Goal: Task Accomplishment & Management: Manage account settings

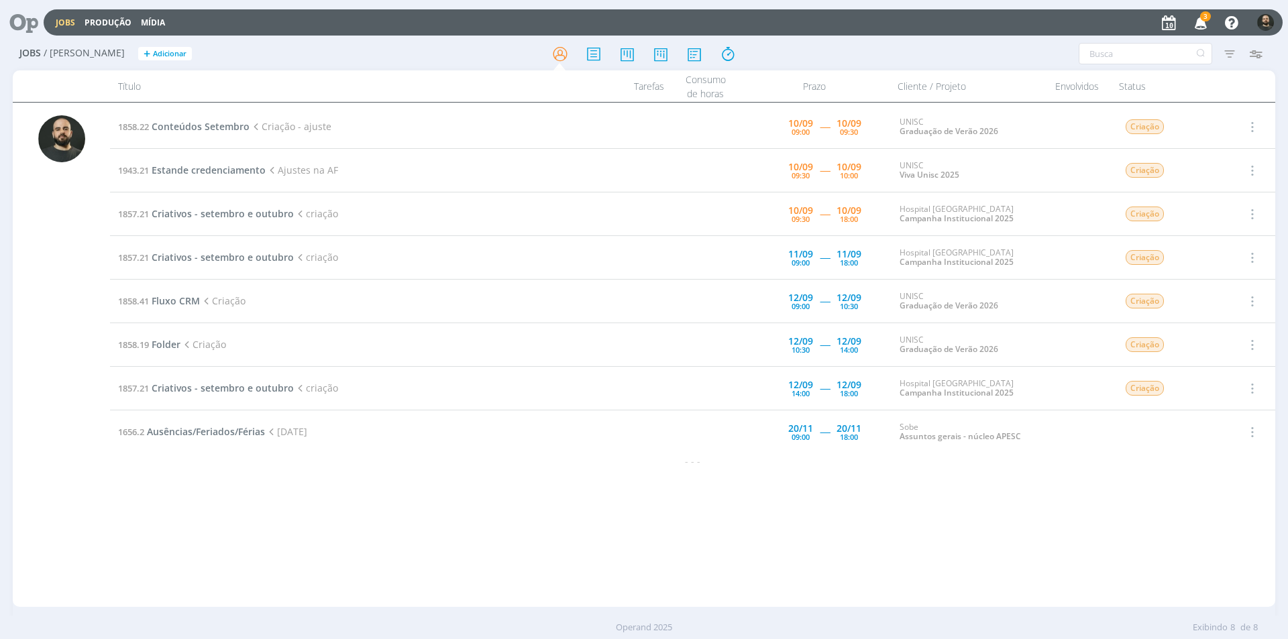
click at [1201, 23] on icon "button" at bounding box center [1201, 22] width 23 height 23
click at [210, 129] on span "Conteúdos Setembro" at bounding box center [201, 126] width 98 height 13
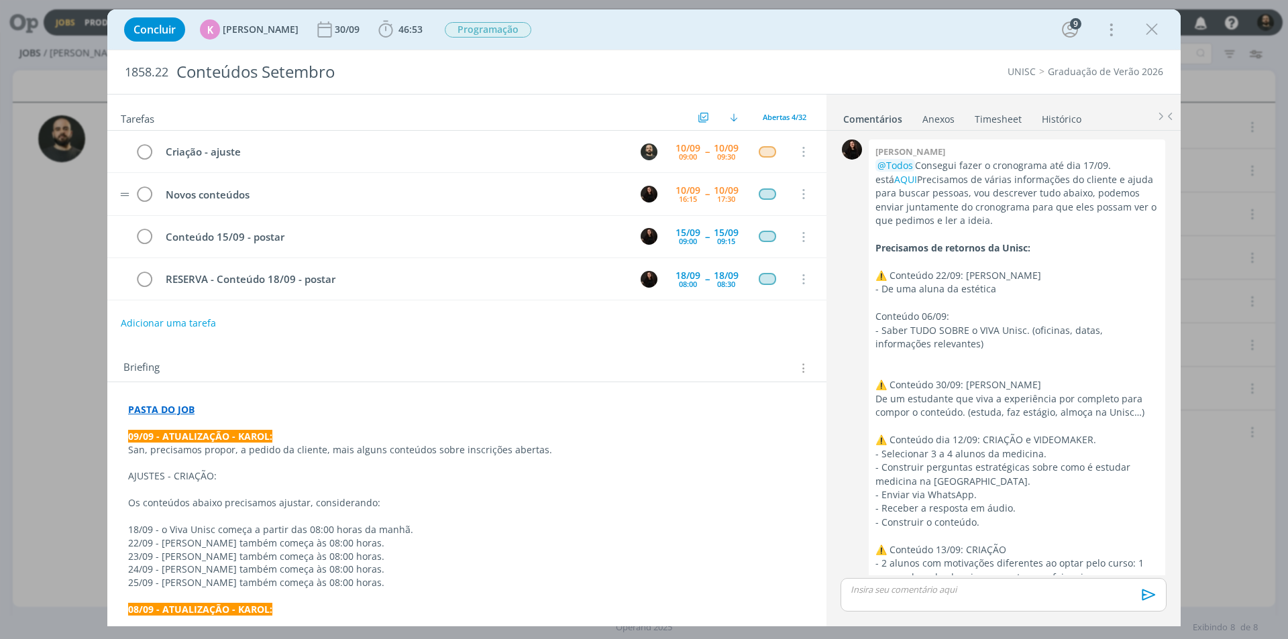
scroll to position [2513, 0]
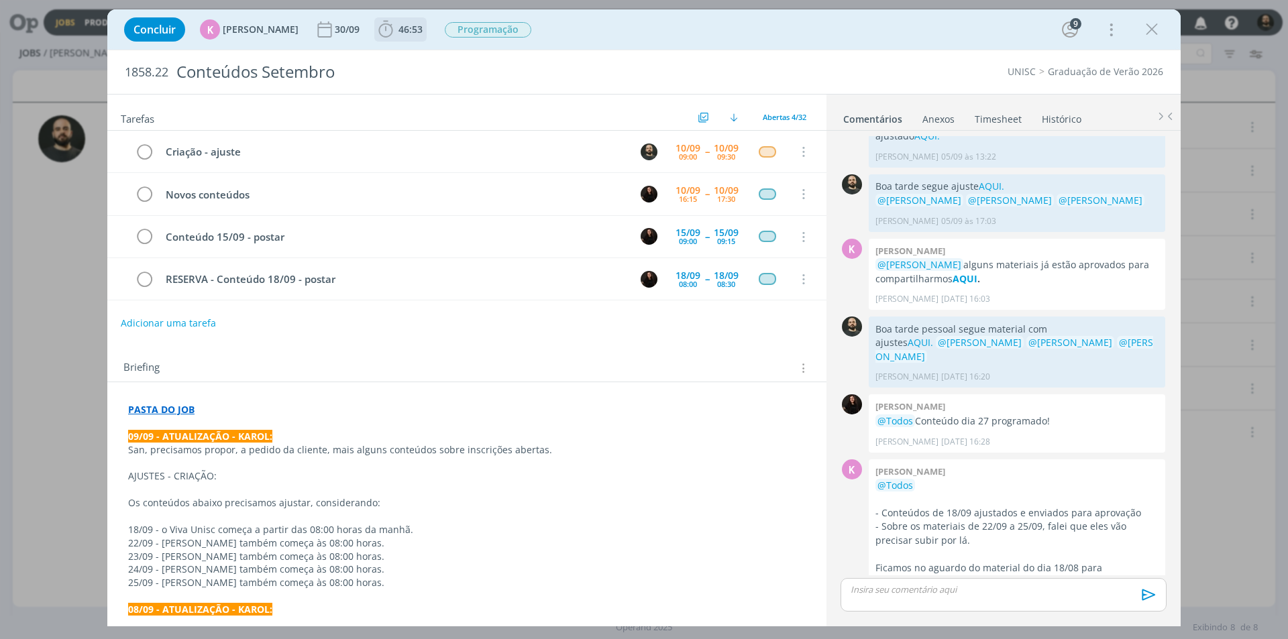
click at [378, 37] on icon "dialog" at bounding box center [385, 29] width 14 height 17
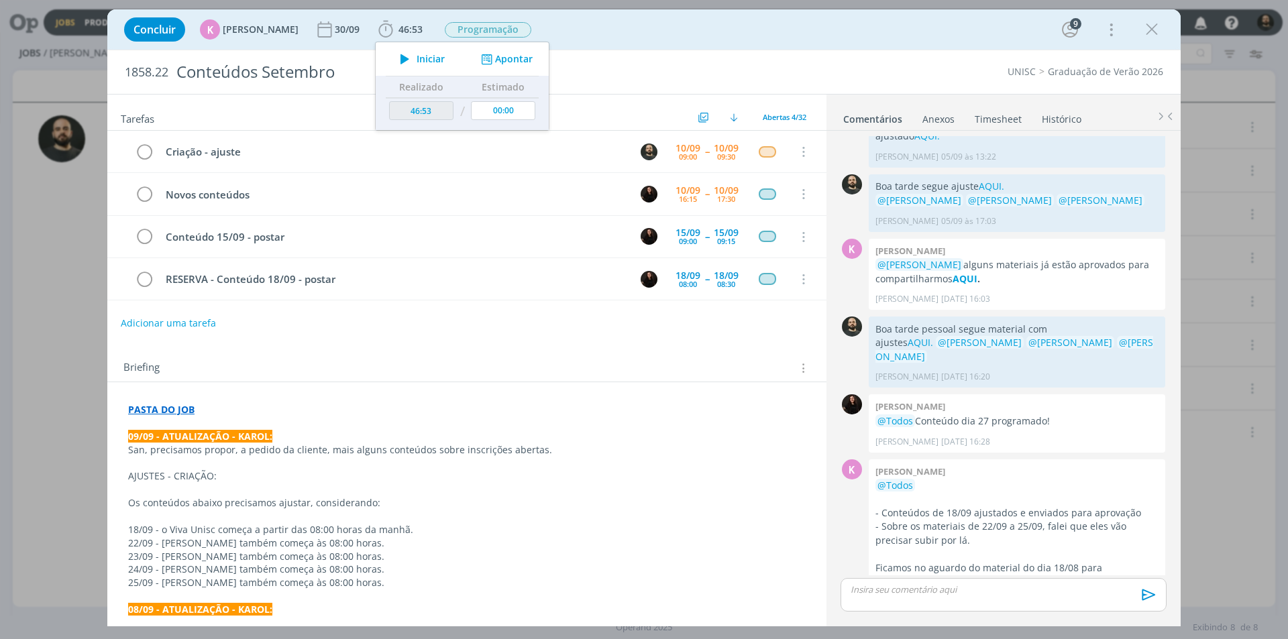
click at [623, 29] on div "Concluir K [PERSON_NAME] 30/09 46:53 Iniciar Apontar Data * [DATE] Horas * 00:0…" at bounding box center [643, 29] width 1053 height 32
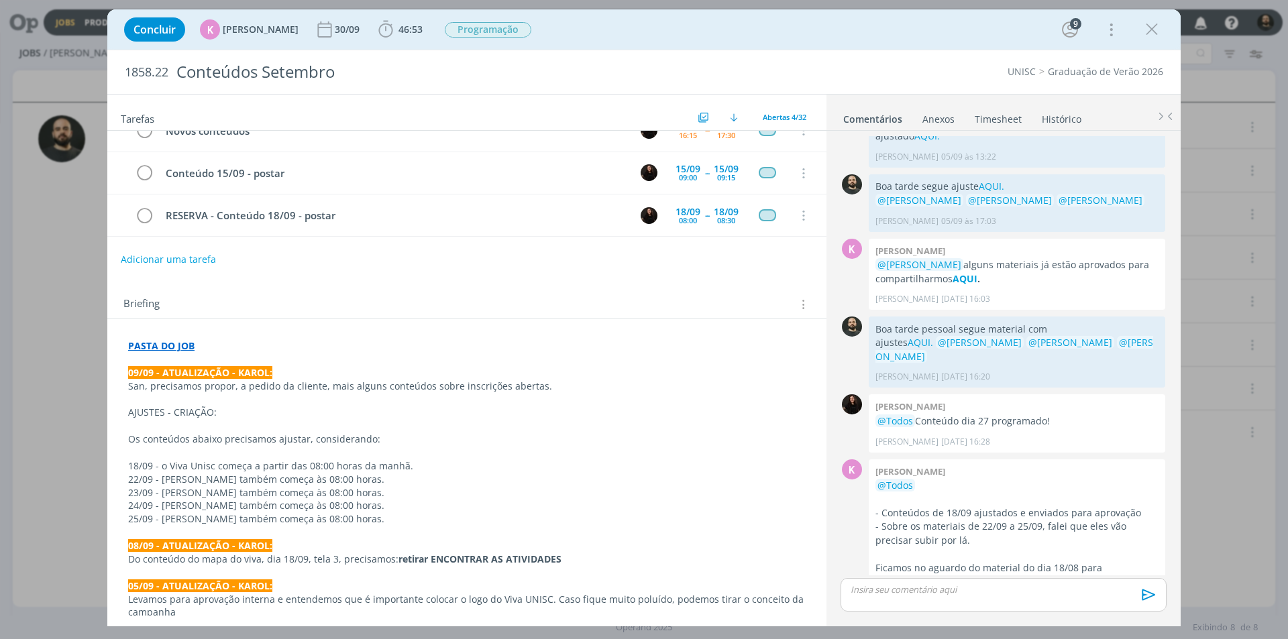
scroll to position [67, 0]
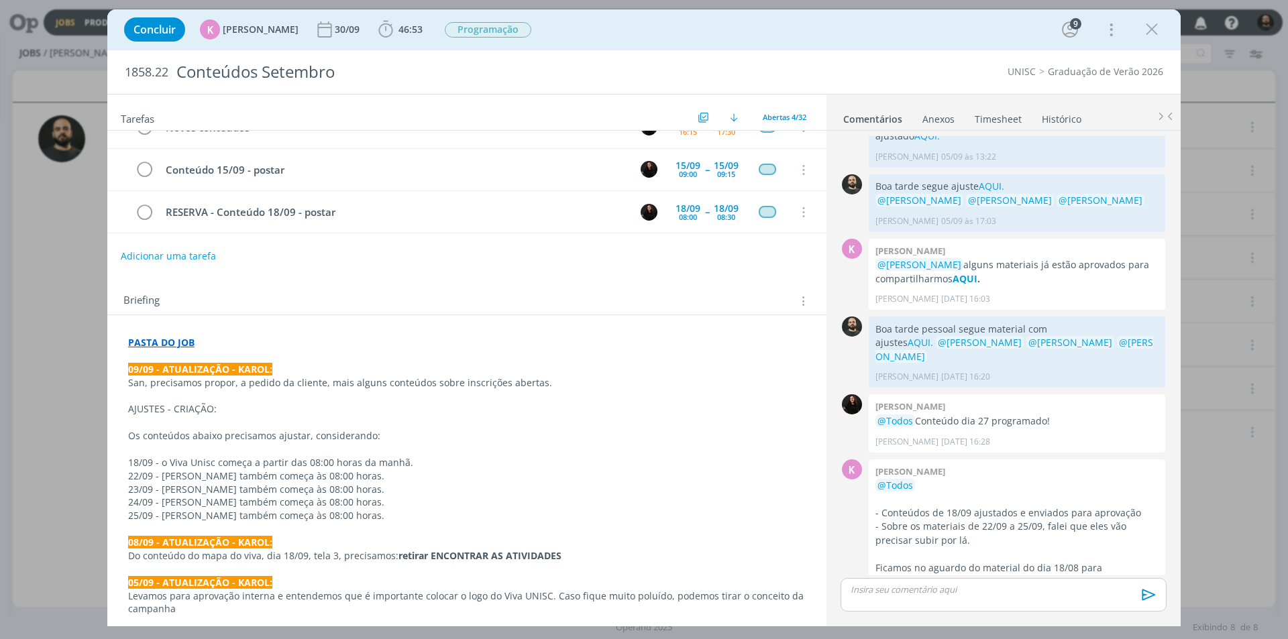
click at [887, 598] on div "dialog" at bounding box center [1004, 595] width 326 height 34
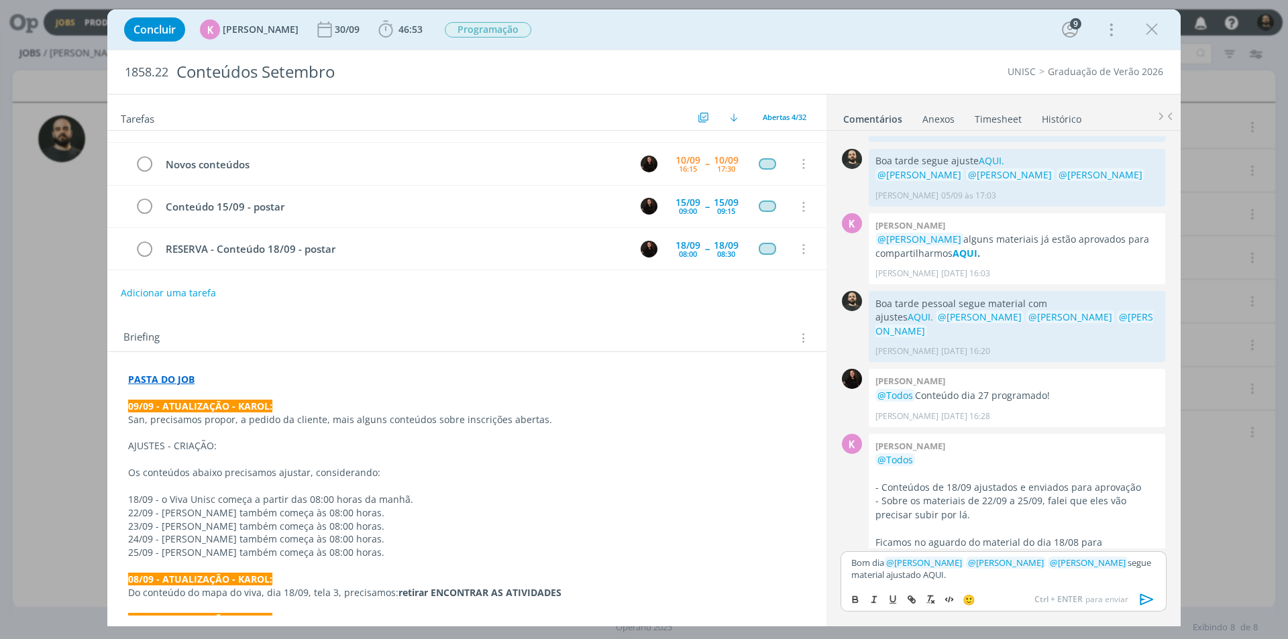
scroll to position [0, 0]
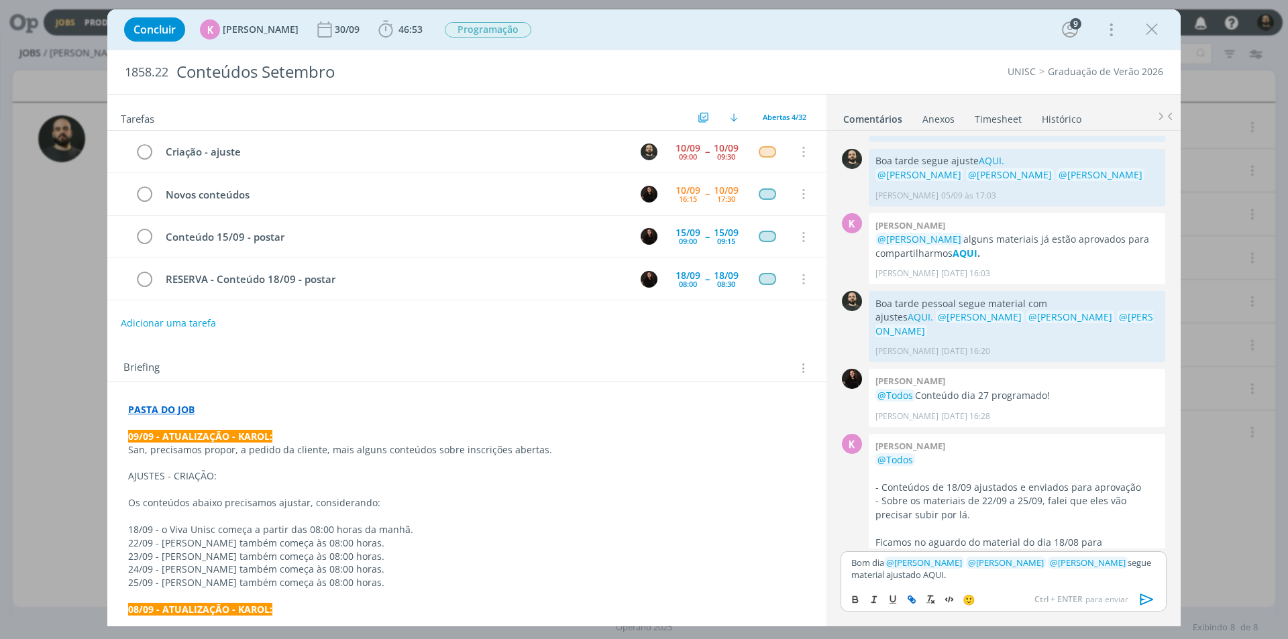
click at [910, 600] on icon "dialog" at bounding box center [910, 598] width 4 height 4
paste input "[URL][DOMAIN_NAME]"
type input "[URL][DOMAIN_NAME]"
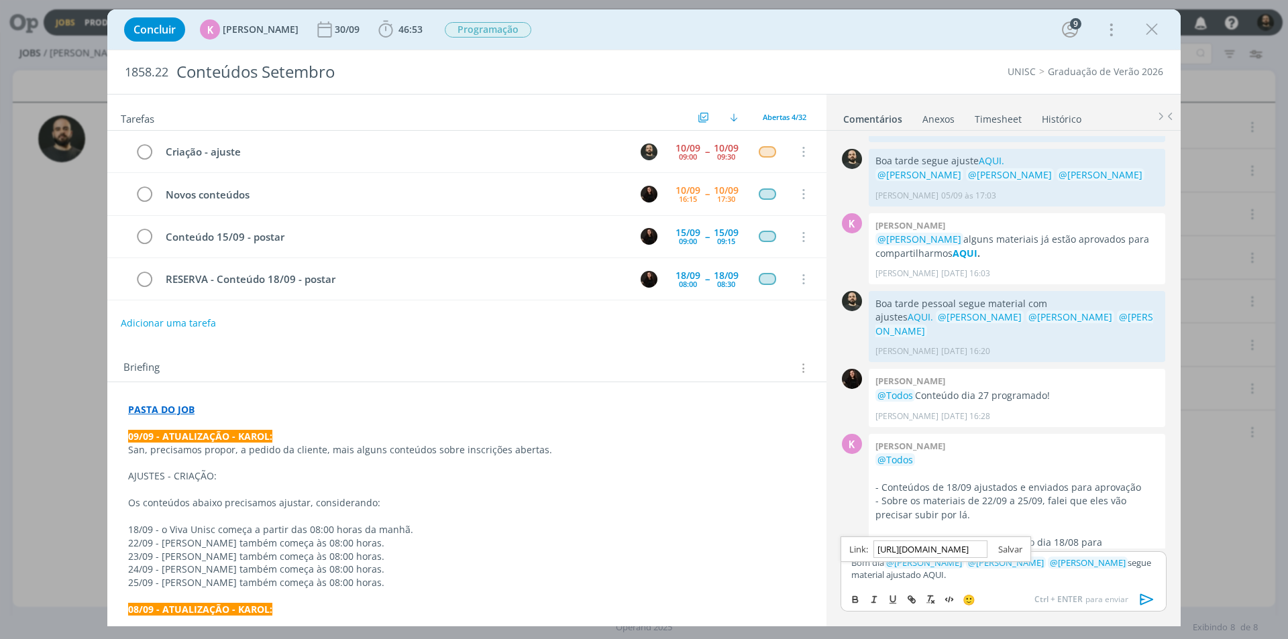
click at [1008, 547] on link "dialog" at bounding box center [1005, 549] width 35 height 12
click at [974, 576] on p "Bom dia ﻿ @ [PERSON_NAME] ﻿ ﻿ @ [PERSON_NAME] ﻿ ﻿ @ [PERSON_NAME] ﻿ segue mater…" at bounding box center [1003, 569] width 305 height 25
click at [929, 575] on link "AQUI." at bounding box center [932, 575] width 23 height 12
click at [932, 548] on link "[URL][DOMAIN_NAME]" at bounding box center [928, 549] width 91 height 17
click at [1151, 601] on icon "dialog" at bounding box center [1147, 599] width 13 height 11
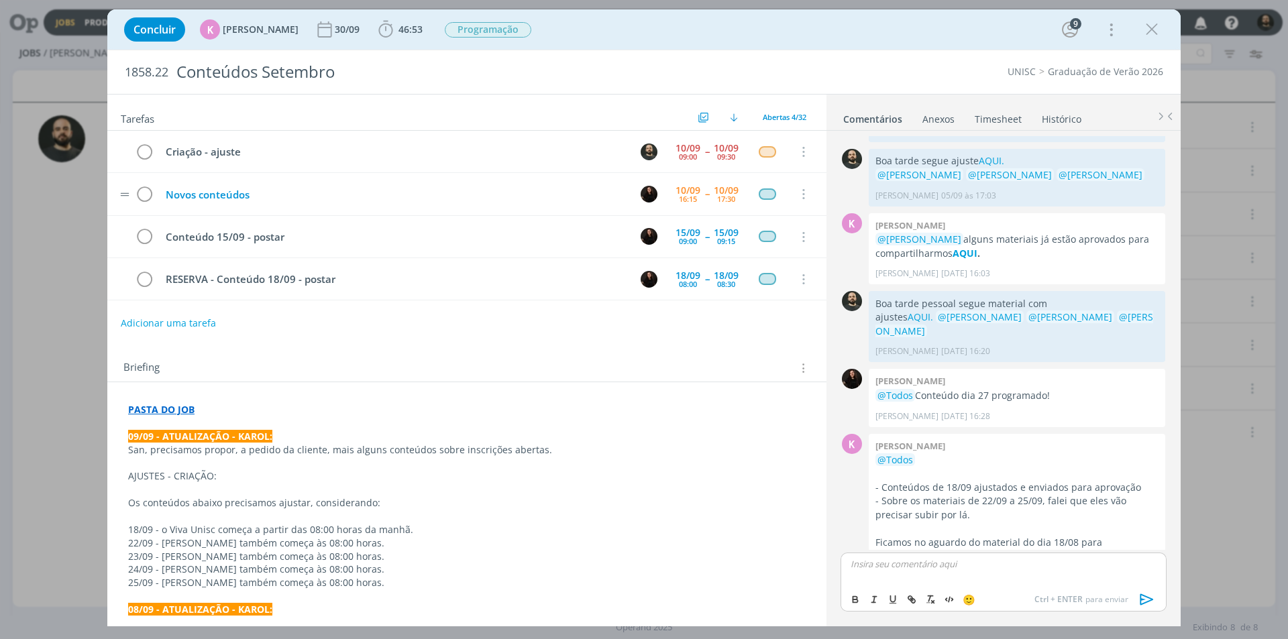
scroll to position [2602, 0]
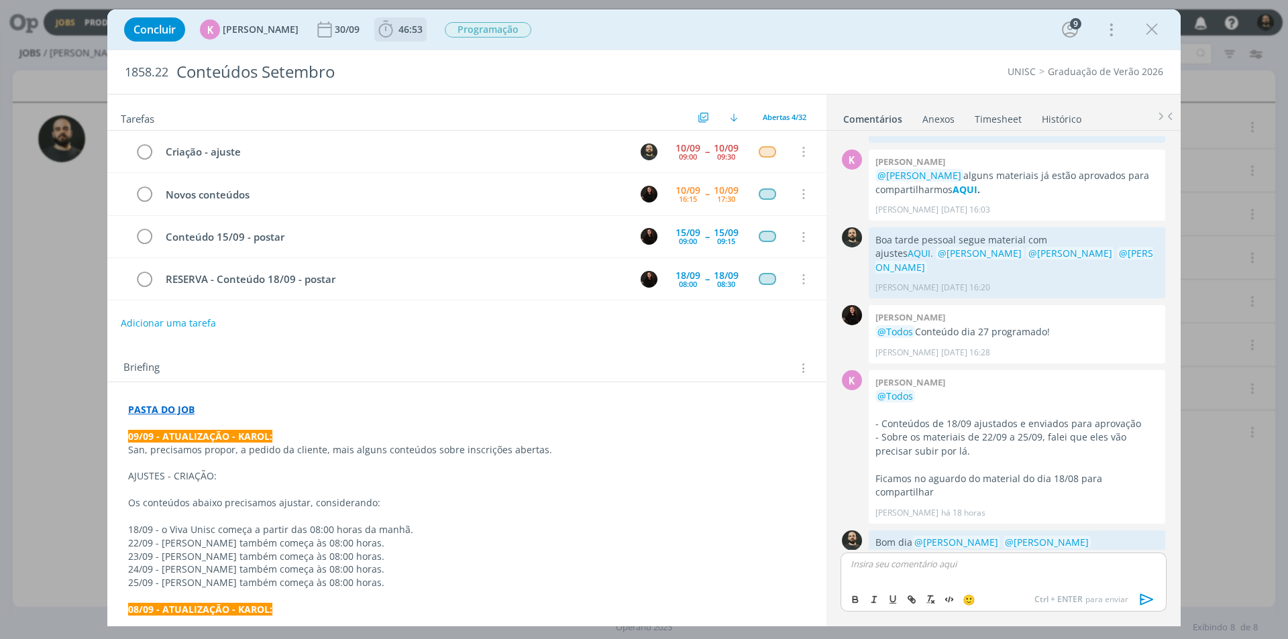
click at [382, 32] on icon "dialog" at bounding box center [386, 29] width 20 height 20
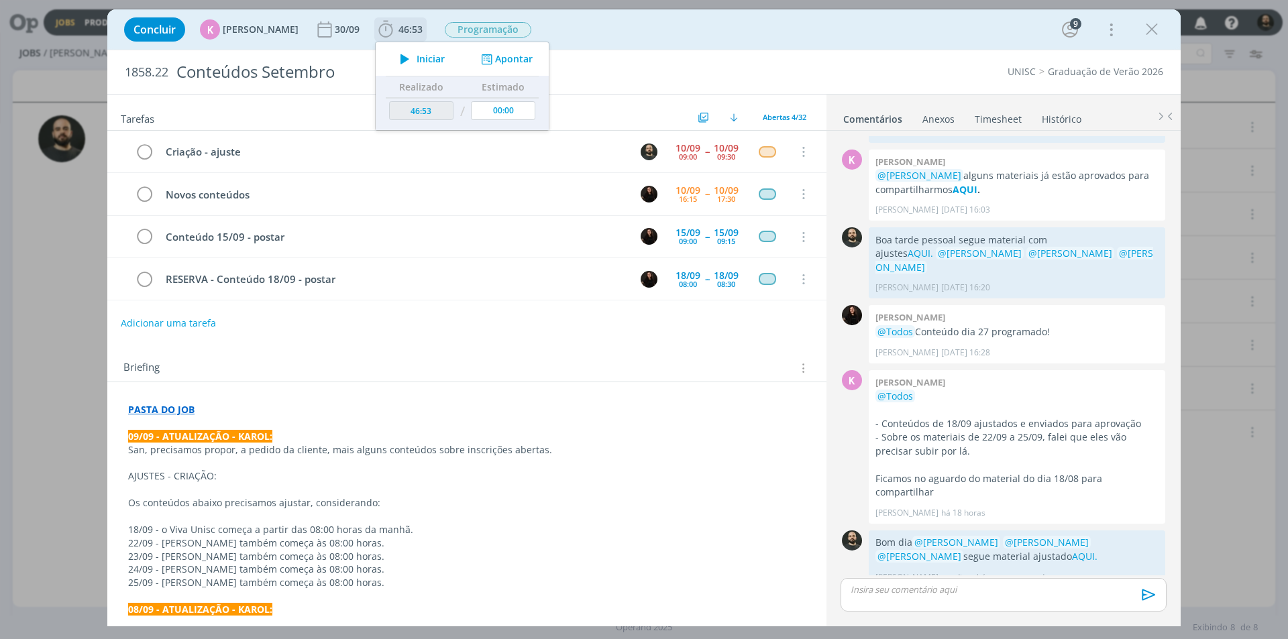
scroll to position [2577, 0]
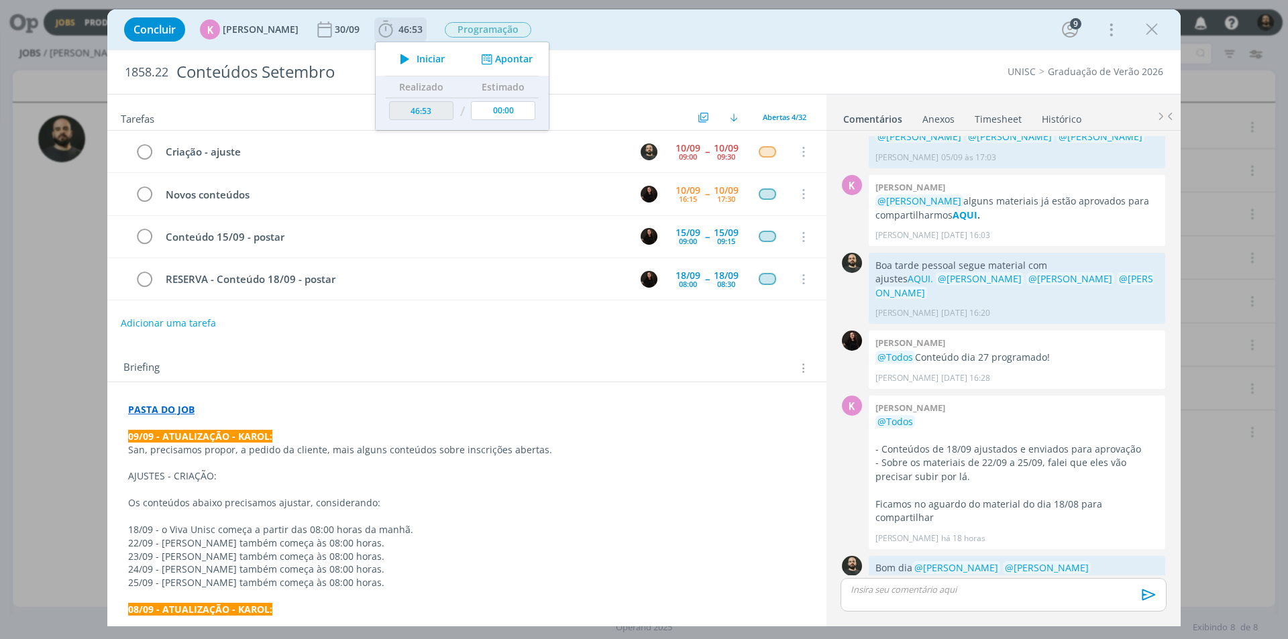
click at [485, 56] on icon "dialog" at bounding box center [486, 59] width 17 height 13
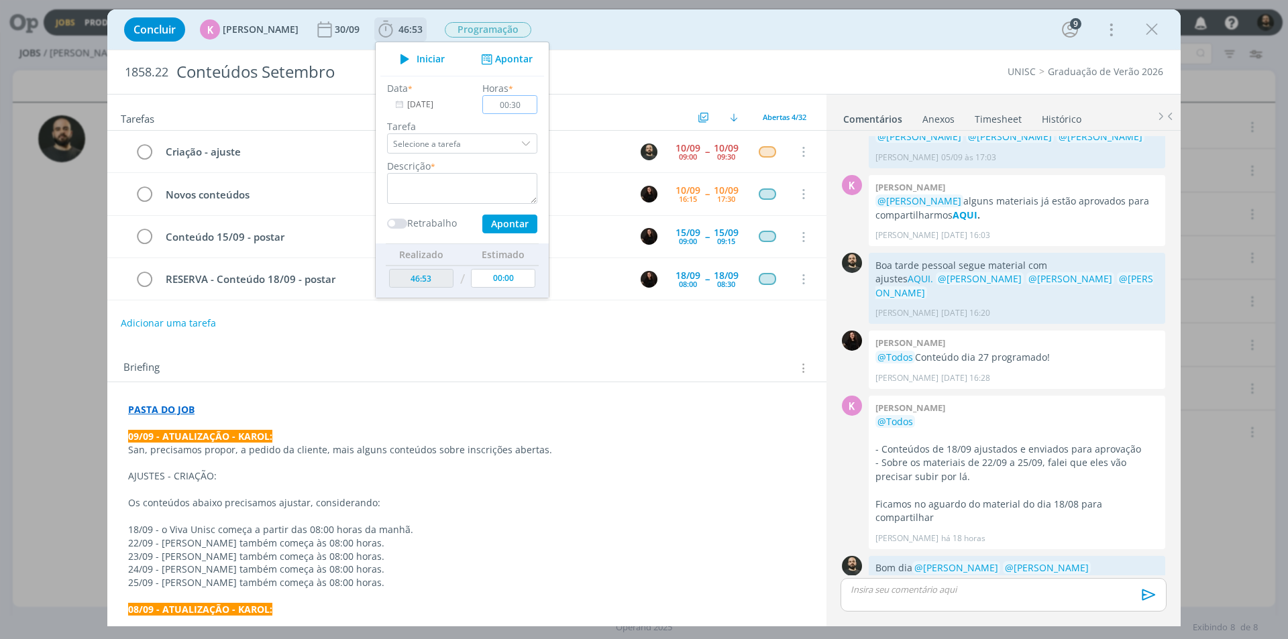
type input "00:30"
click at [480, 190] on textarea "dialog" at bounding box center [462, 188] width 150 height 31
type textarea "Ajustes"
click at [496, 215] on button "Apontar" at bounding box center [509, 224] width 55 height 19
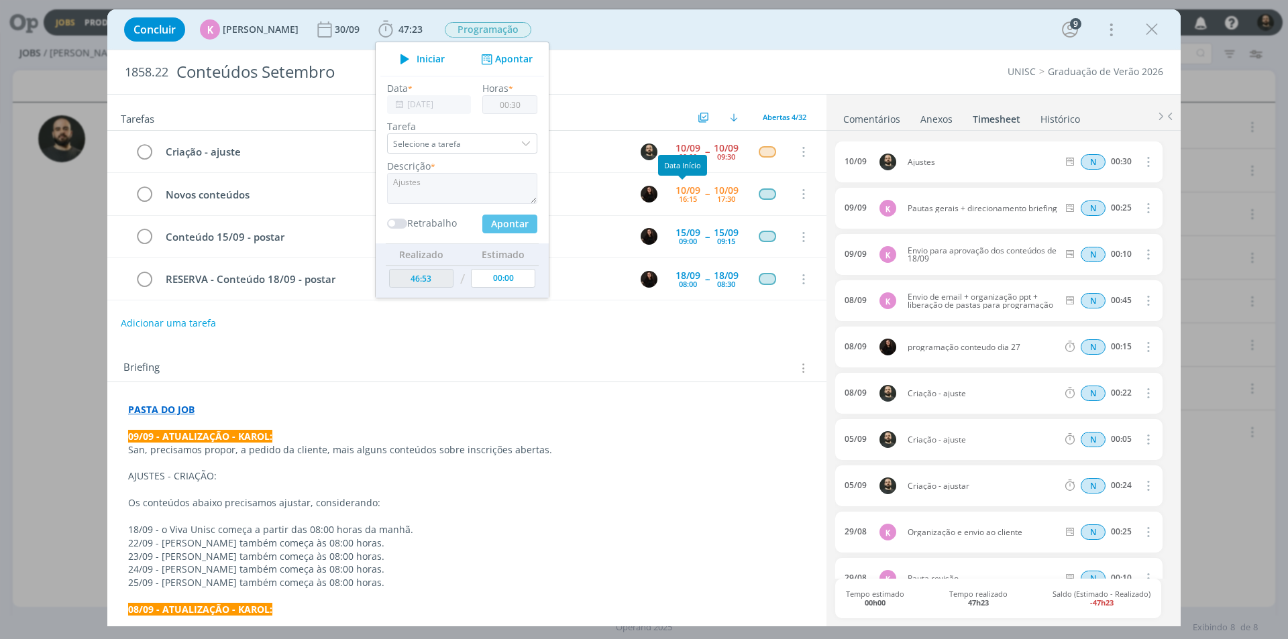
type input "47:23"
type input "00:00"
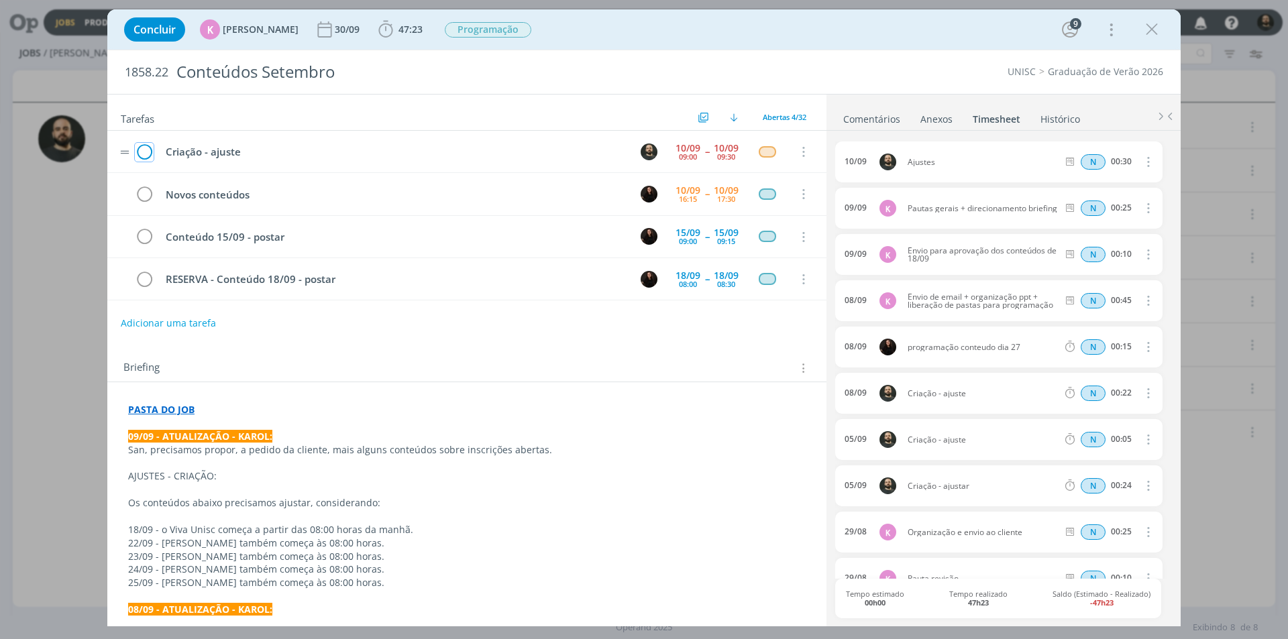
click at [149, 153] on icon "dialog" at bounding box center [144, 152] width 19 height 20
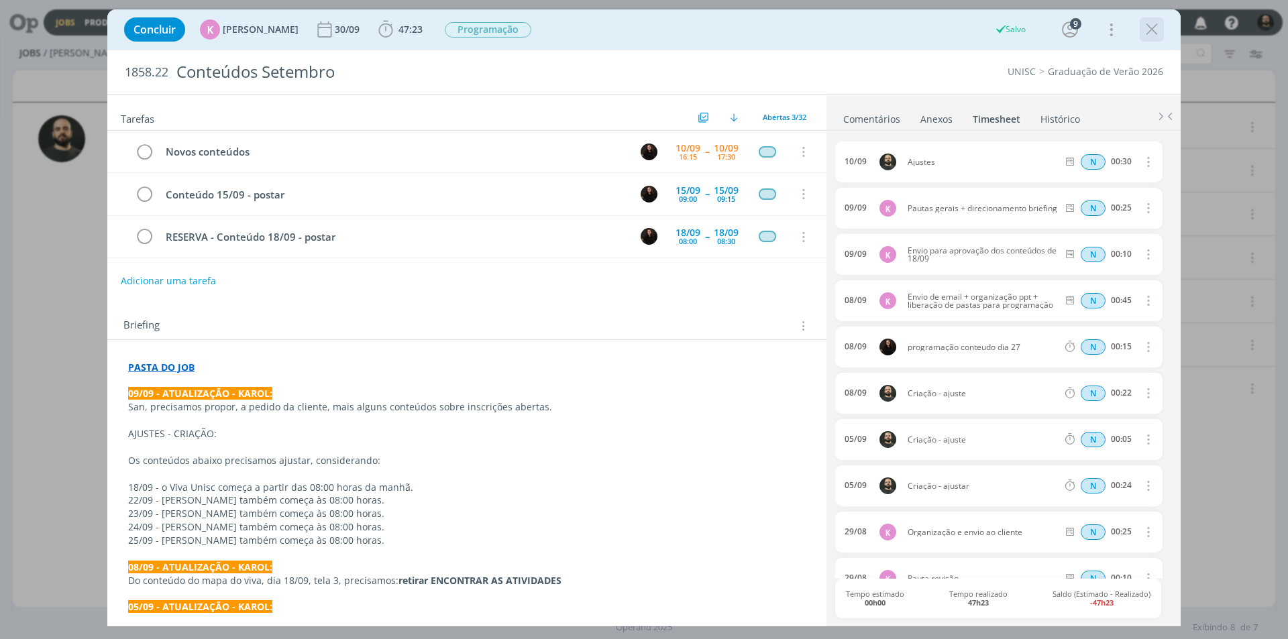
click at [1156, 29] on icon "dialog" at bounding box center [1152, 29] width 20 height 20
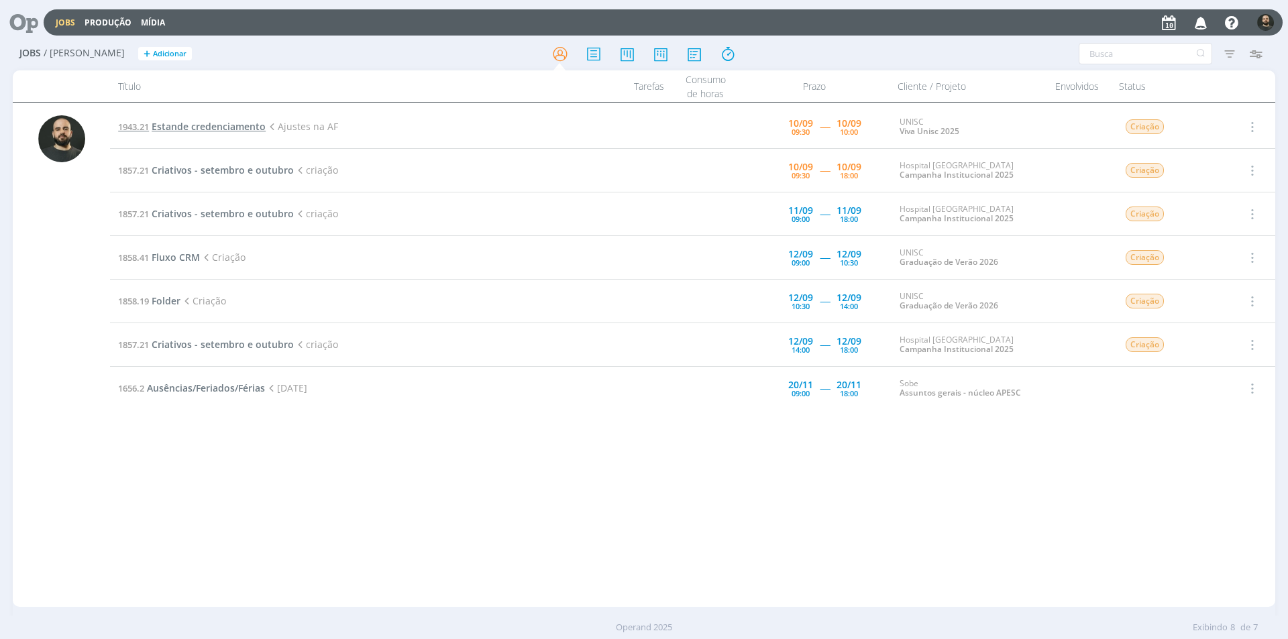
click at [217, 127] on span "Estande credenciamento" at bounding box center [209, 126] width 114 height 13
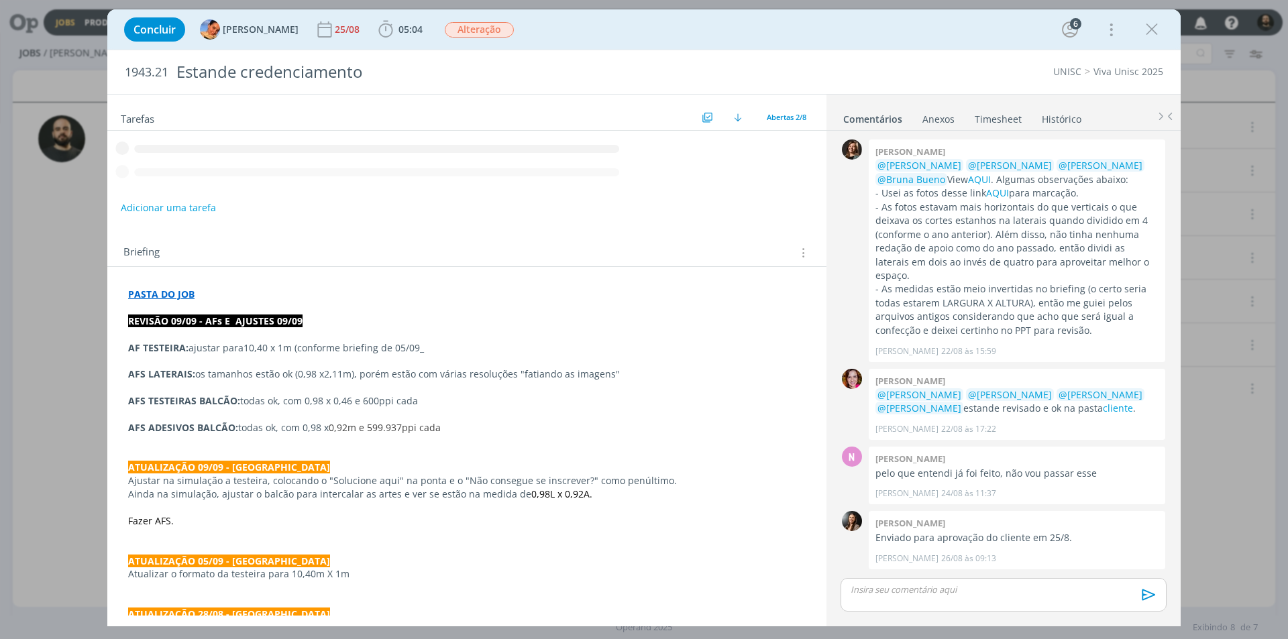
scroll to position [442, 0]
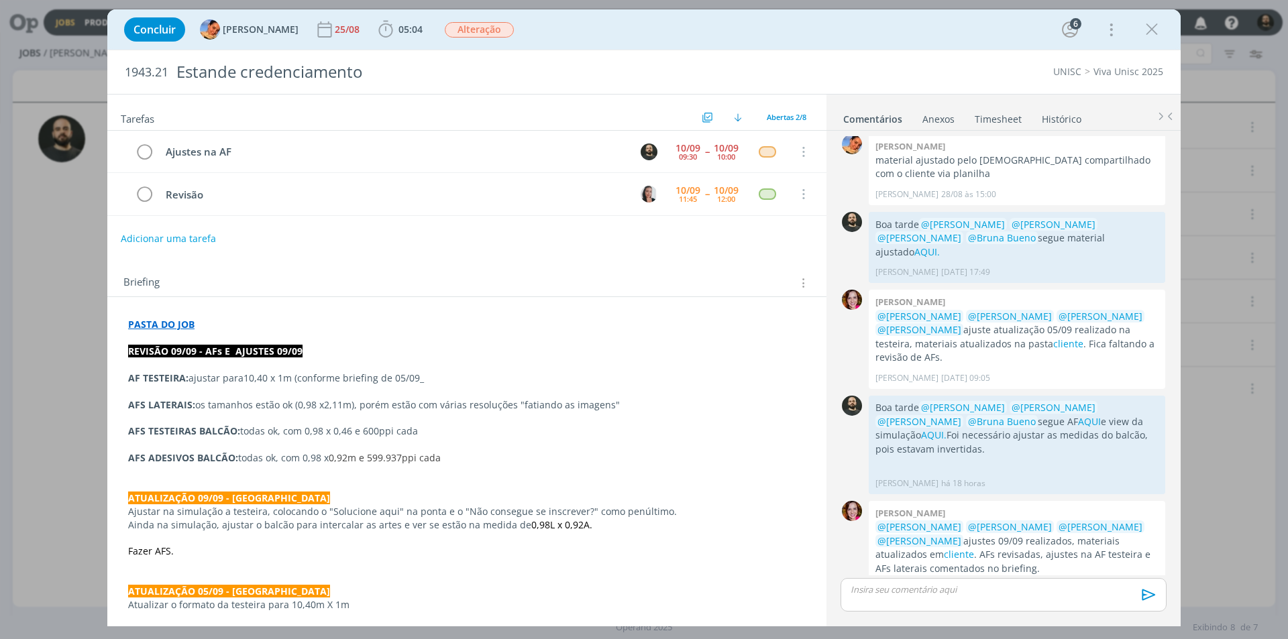
click at [884, 596] on div "dialog" at bounding box center [1004, 595] width 326 height 34
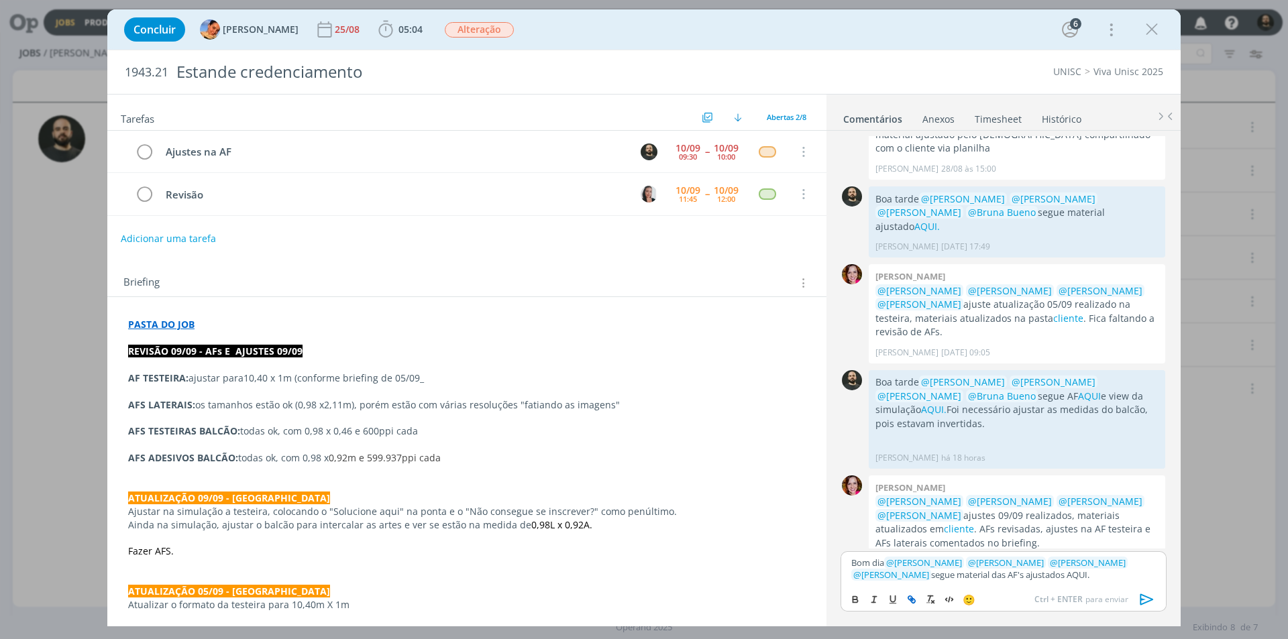
click at [918, 598] on button "dialog" at bounding box center [912, 600] width 19 height 16
paste input "[URL][DOMAIN_NAME]"
type input "[URL][DOMAIN_NAME]"
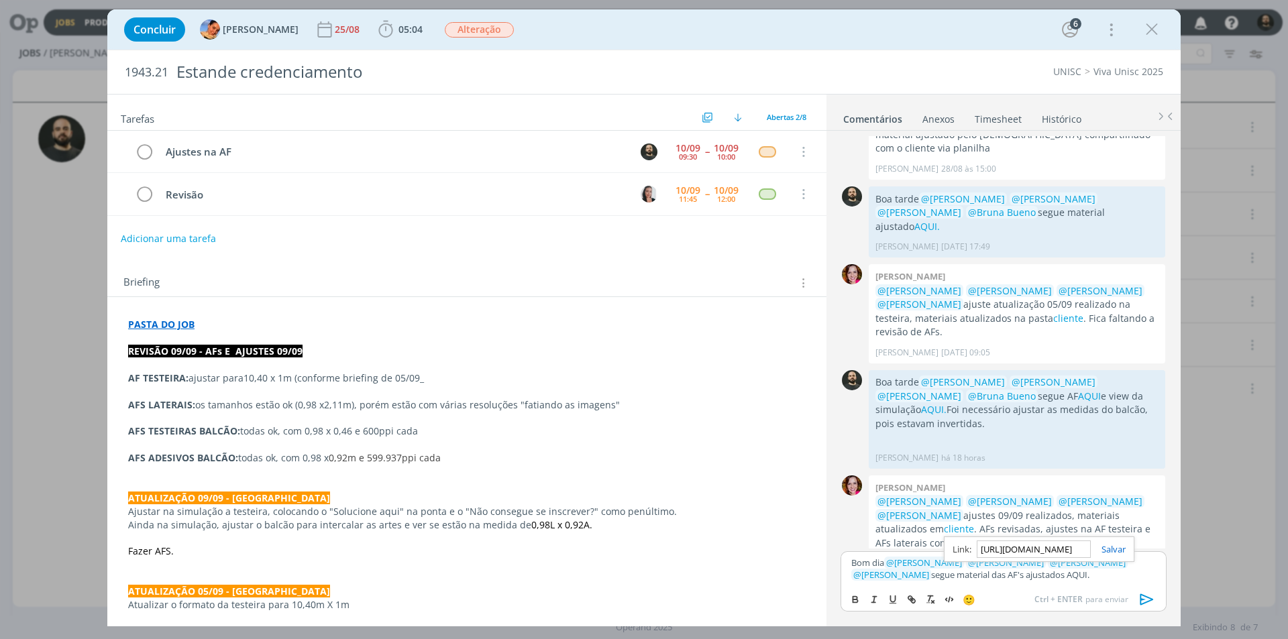
drag, startPoint x: 1112, startPoint y: 547, endPoint x: 1079, endPoint y: 572, distance: 41.7
click at [1112, 547] on link "dialog" at bounding box center [1108, 549] width 35 height 12
drag, startPoint x: 1067, startPoint y: 584, endPoint x: 1056, endPoint y: 576, distance: 14.0
click at [1067, 584] on div "Bom dia ﻿ @ [PERSON_NAME] ﻿ ﻿ @ [PERSON_NAME] ﻿ ﻿ @ [PERSON_NAME] ﻿ ﻿ @ [PERSON…" at bounding box center [1004, 568] width 326 height 35
click at [1065, 572] on link "AQUI." at bounding box center [1076, 575] width 23 height 12
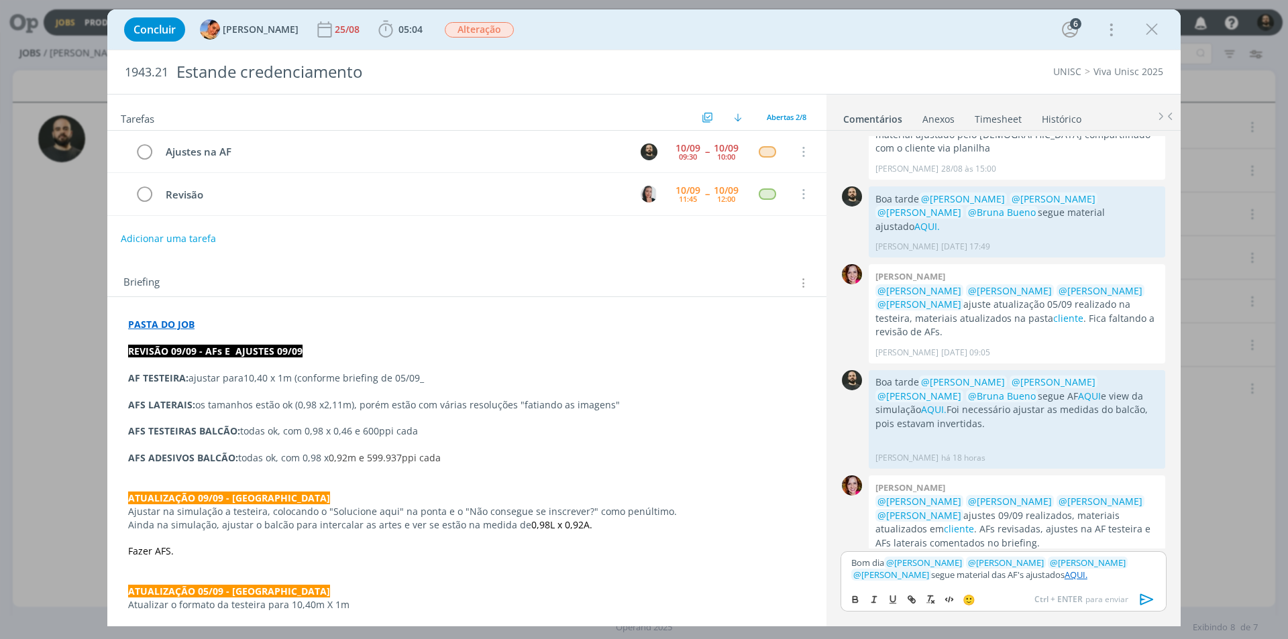
click at [1072, 577] on p "Bom dia ﻿ @ [PERSON_NAME] ﻿ ﻿ @ [PERSON_NAME] ﻿ ﻿ @ [PERSON_NAME] ﻿ ﻿ @ [PERSON…" at bounding box center [1003, 569] width 305 height 25
click at [1065, 571] on link "AQUI." at bounding box center [1076, 575] width 23 height 12
click at [1031, 545] on link "[URL][DOMAIN_NAME]" at bounding box center [985, 549] width 91 height 17
click at [1094, 583] on div "Bom dia ﻿ @ [PERSON_NAME] ﻿ ﻿ @ [PERSON_NAME] ﻿ ﻿ @ [PERSON_NAME] ﻿ ﻿ @ [PERSON…" at bounding box center [1004, 568] width 326 height 35
click at [1140, 595] on icon "dialog" at bounding box center [1147, 600] width 20 height 20
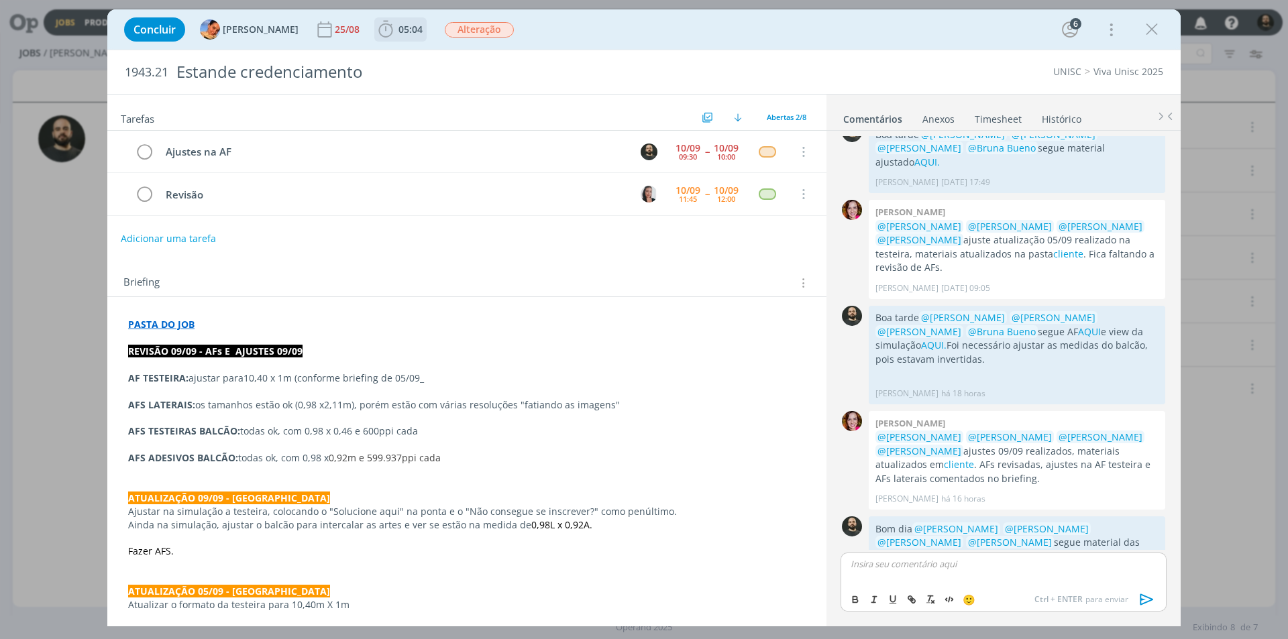
click at [376, 31] on icon "dialog" at bounding box center [386, 29] width 20 height 20
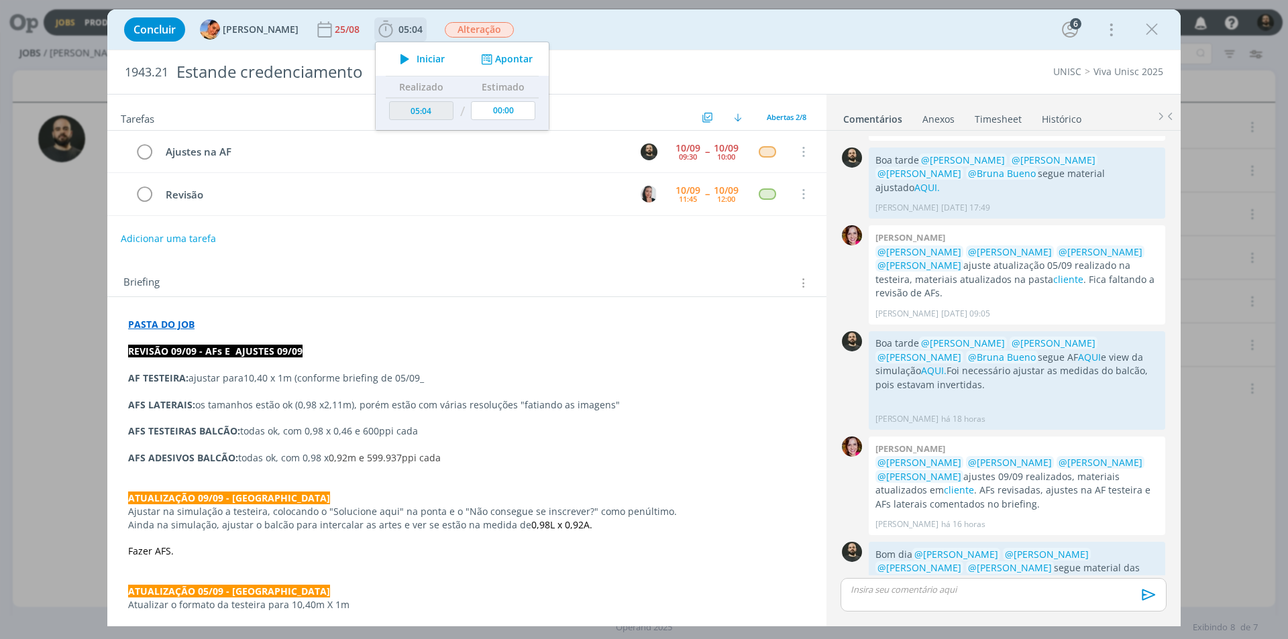
click at [500, 63] on button "Apontar" at bounding box center [506, 59] width 56 height 14
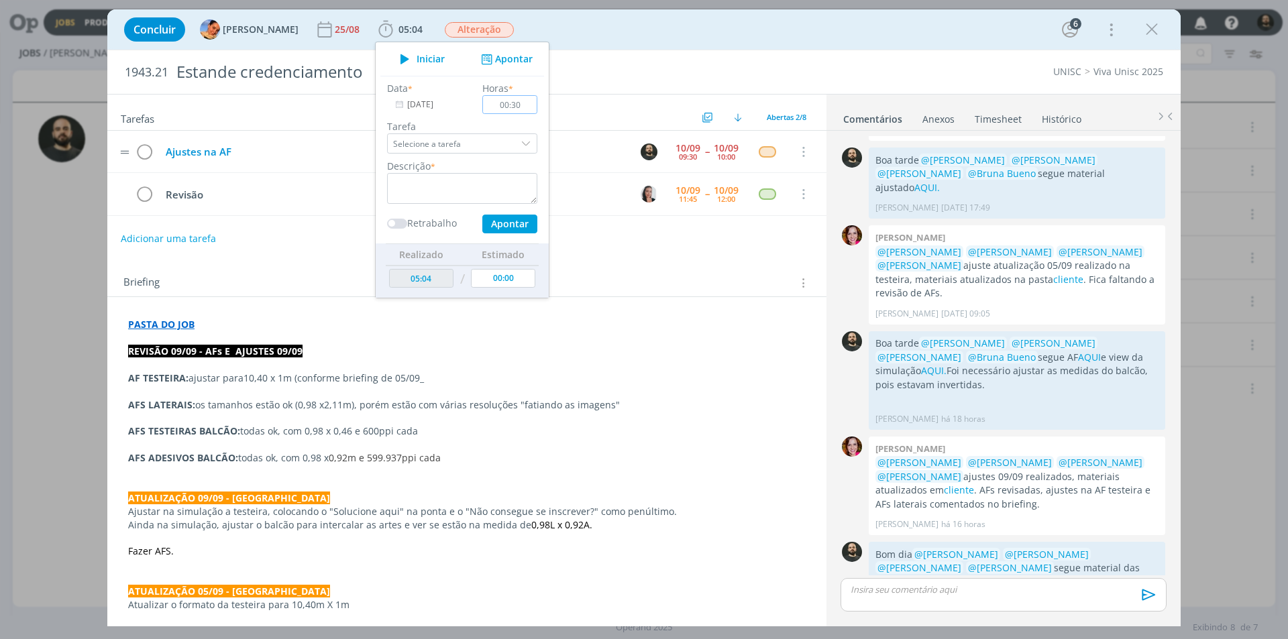
type input "00:30"
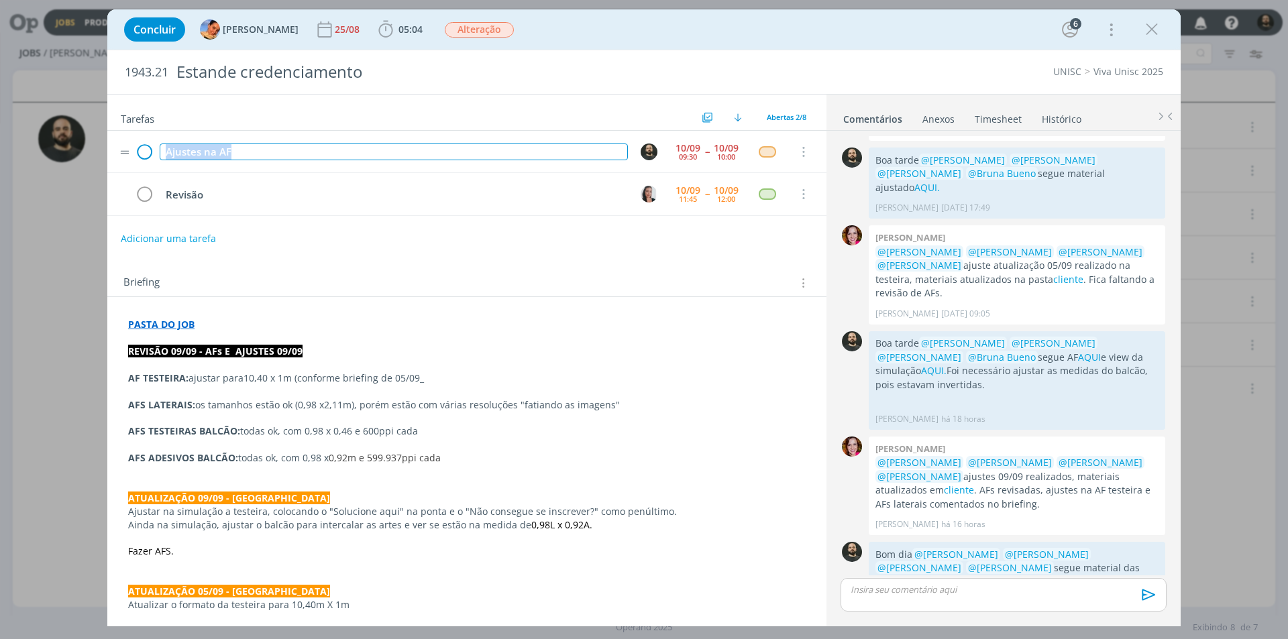
drag, startPoint x: 236, startPoint y: 152, endPoint x: 140, endPoint y: 146, distance: 96.2
click at [141, 146] on tr "Ajustes na AF [DATE] 09:30 -- [DATE] 10:00 Cancelar" at bounding box center [466, 152] width 719 height 42
copy div "Ajustes na AF"
drag, startPoint x: 397, startPoint y: 31, endPoint x: 426, endPoint y: 45, distance: 32.7
click at [399, 31] on span "05:04" at bounding box center [411, 29] width 24 height 13
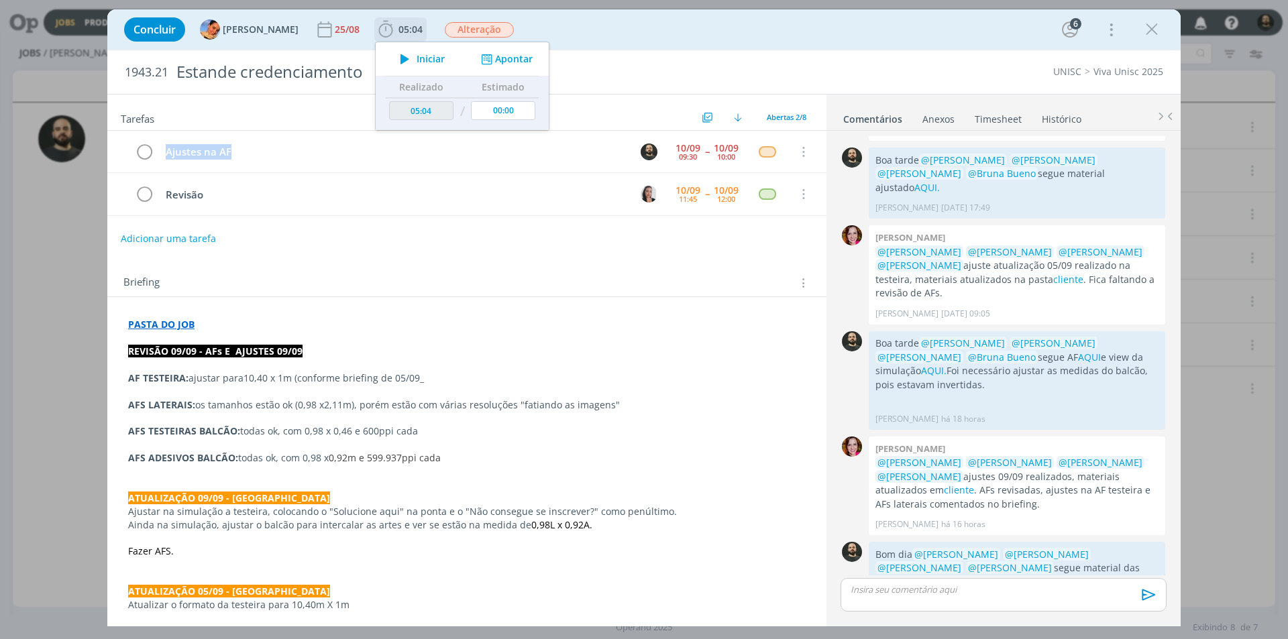
click at [511, 60] on button "Apontar" at bounding box center [506, 59] width 56 height 14
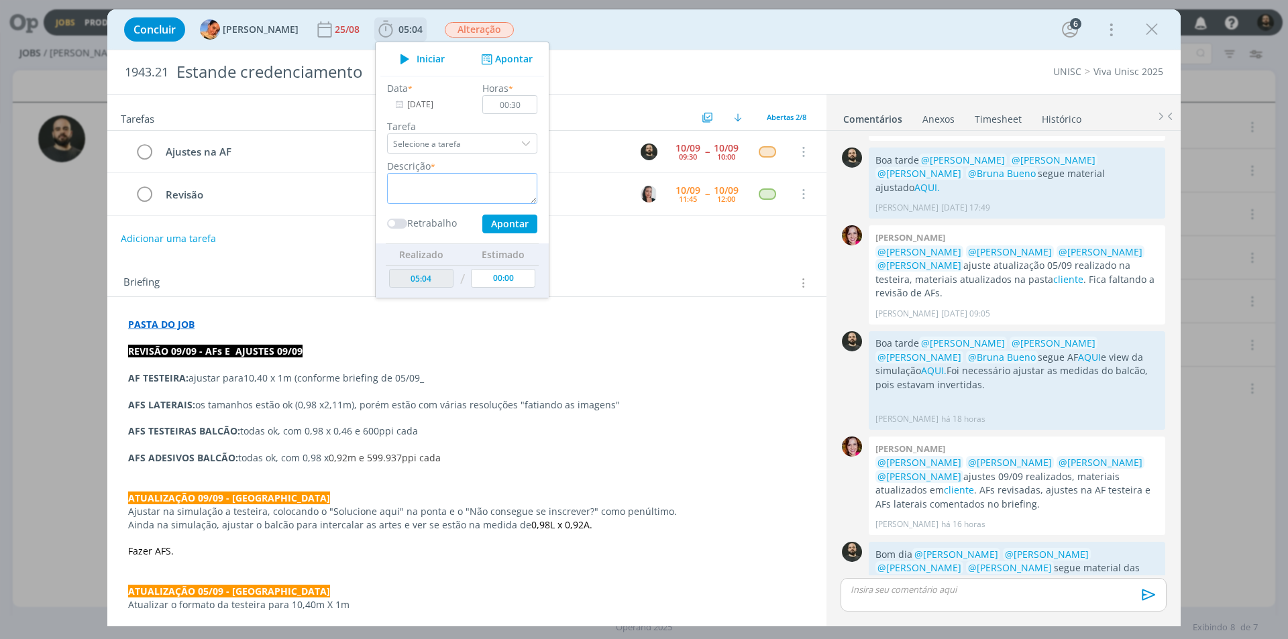
click at [475, 193] on textarea "dialog" at bounding box center [462, 188] width 150 height 31
paste textarea "Ajustes na AF"
type textarea "Ajustes na AF"
click at [504, 218] on button "Apontar" at bounding box center [509, 224] width 55 height 19
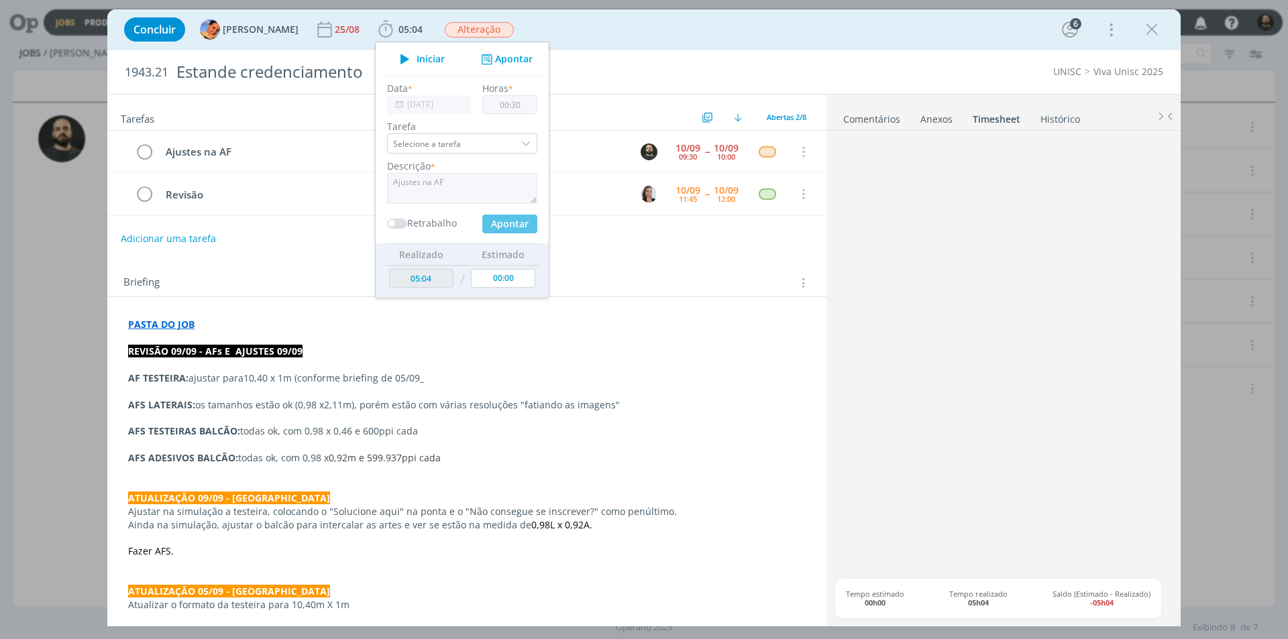
type input "05:34"
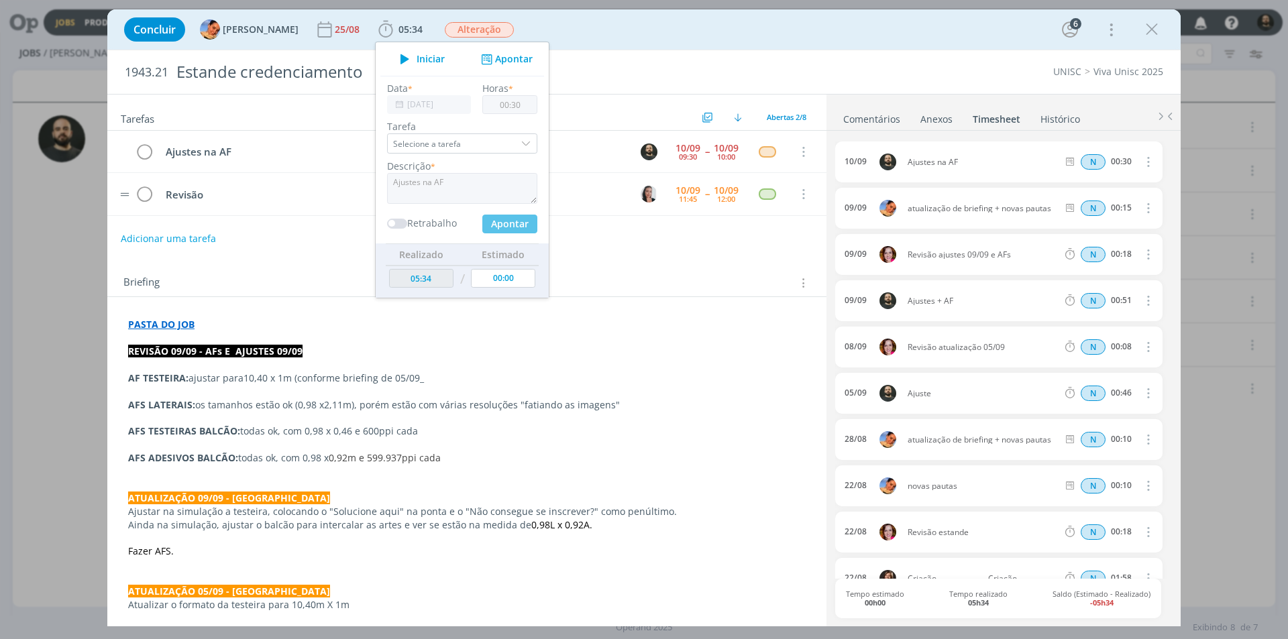
type input "00:00"
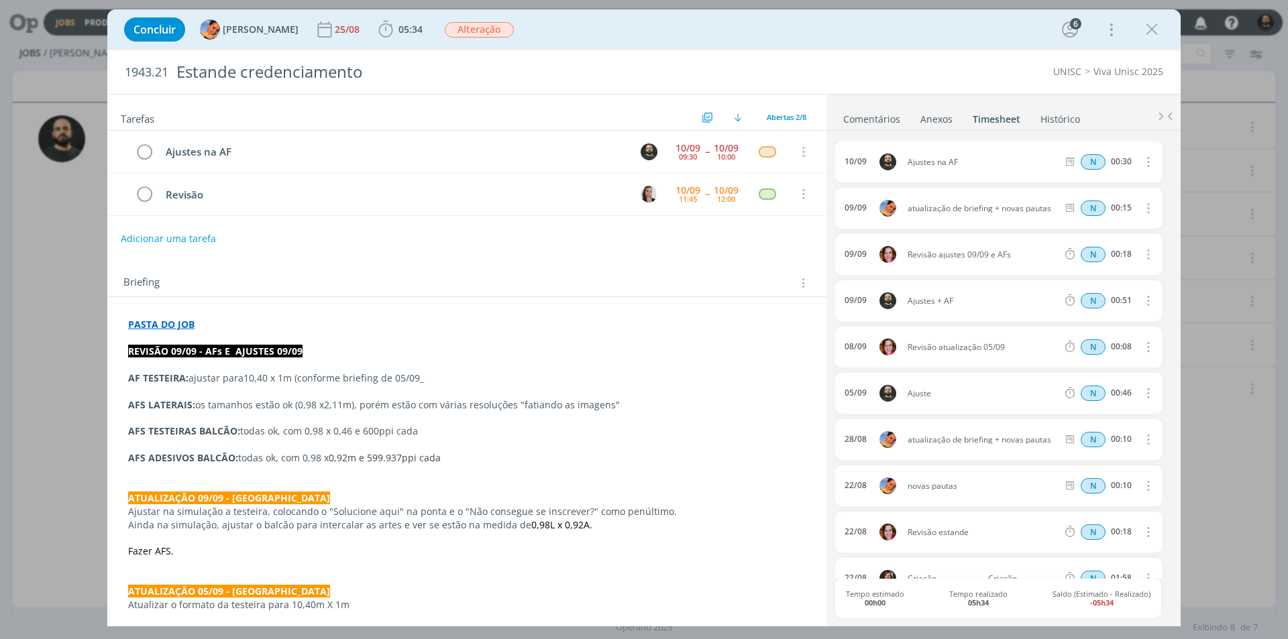
click at [872, 122] on link "Comentários" at bounding box center [872, 116] width 58 height 19
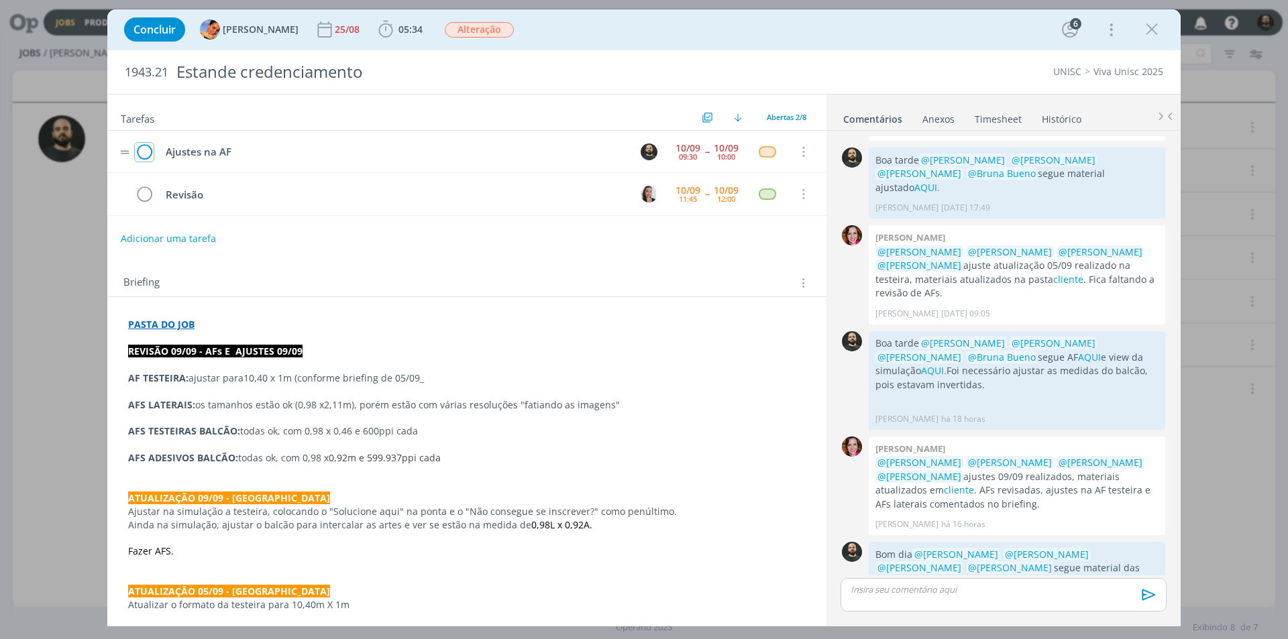
click at [147, 158] on icon "dialog" at bounding box center [144, 152] width 19 height 20
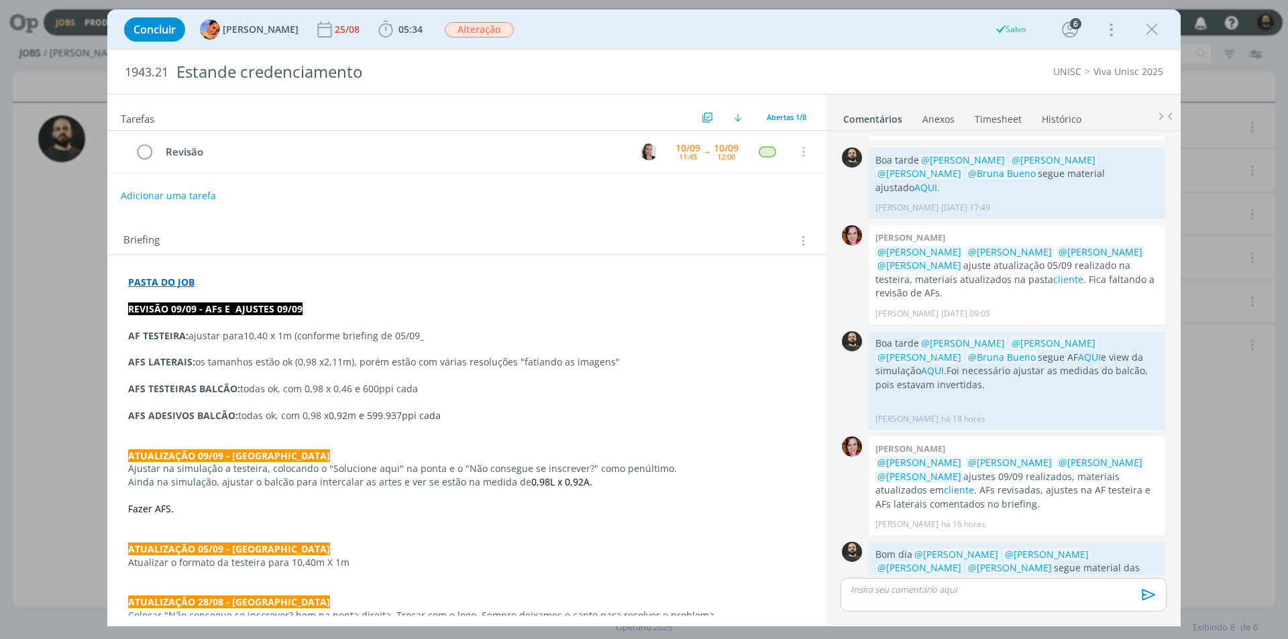
drag, startPoint x: 1157, startPoint y: 28, endPoint x: 991, endPoint y: 48, distance: 167.5
click at [1157, 28] on icon "dialog" at bounding box center [1152, 29] width 20 height 20
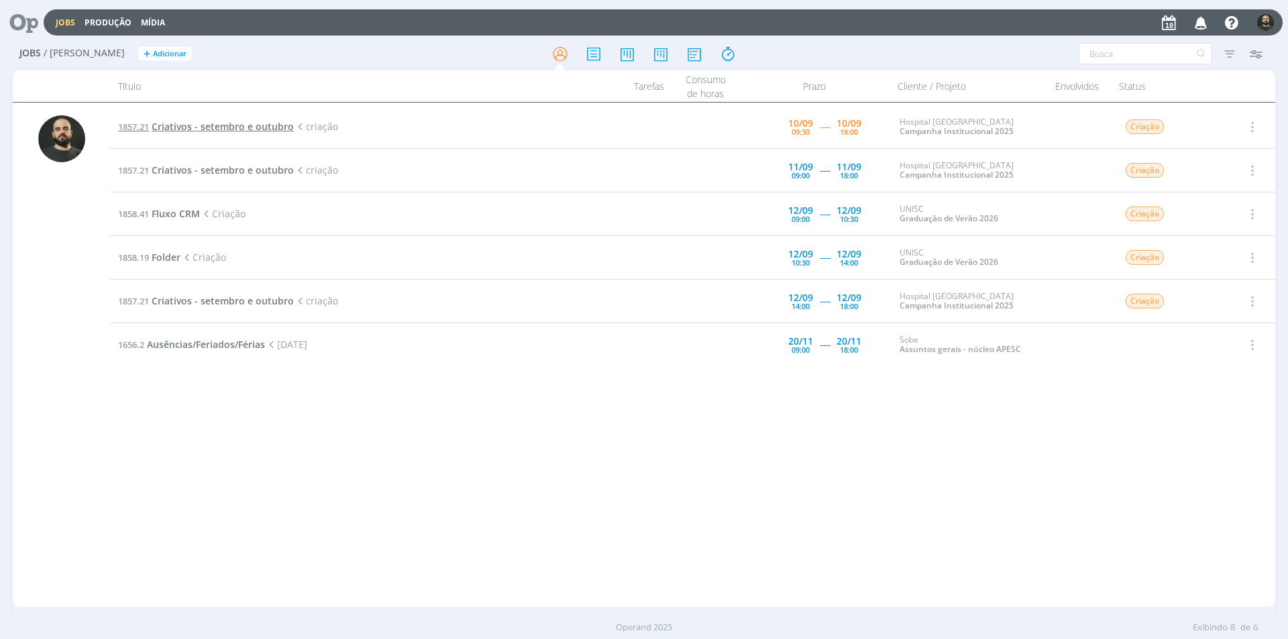
click at [233, 128] on span "Criativos - setembro e outubro" at bounding box center [223, 126] width 142 height 13
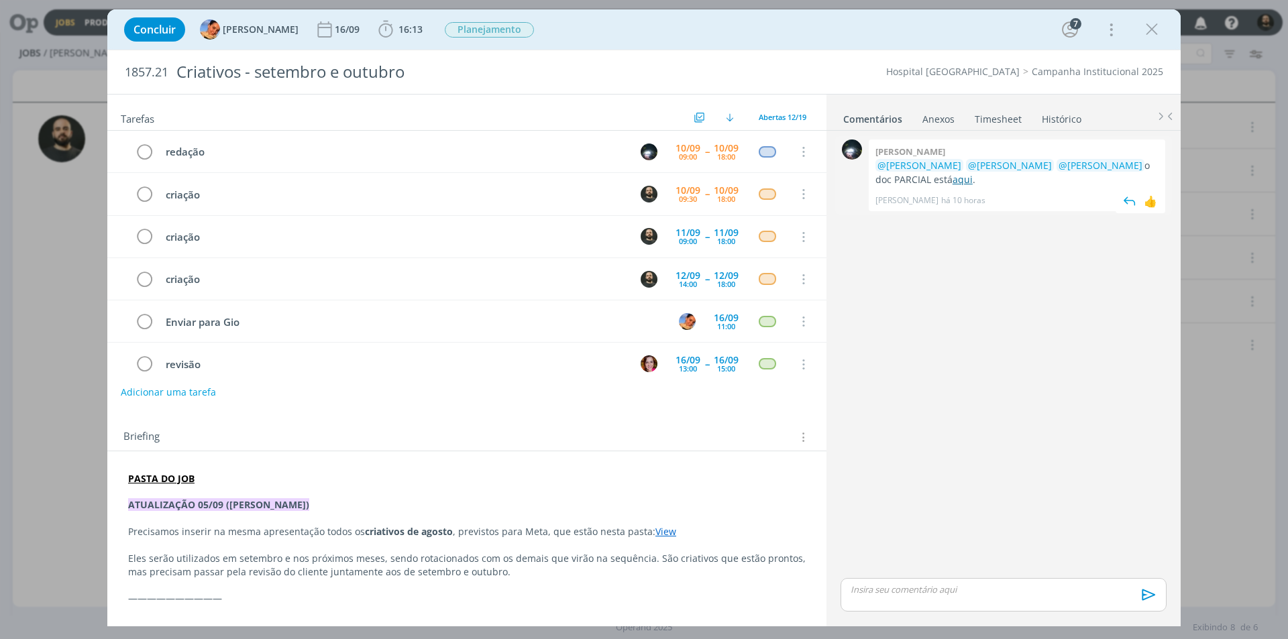
click at [953, 179] on link "aqui" at bounding box center [963, 179] width 20 height 13
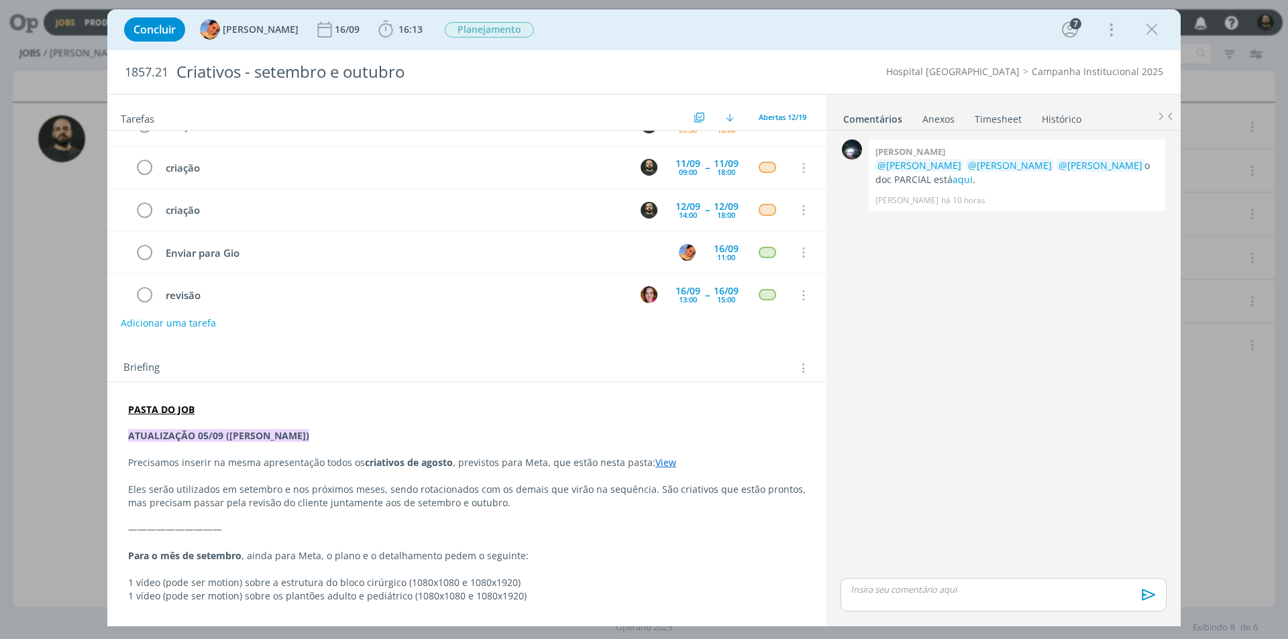
scroll to position [201, 0]
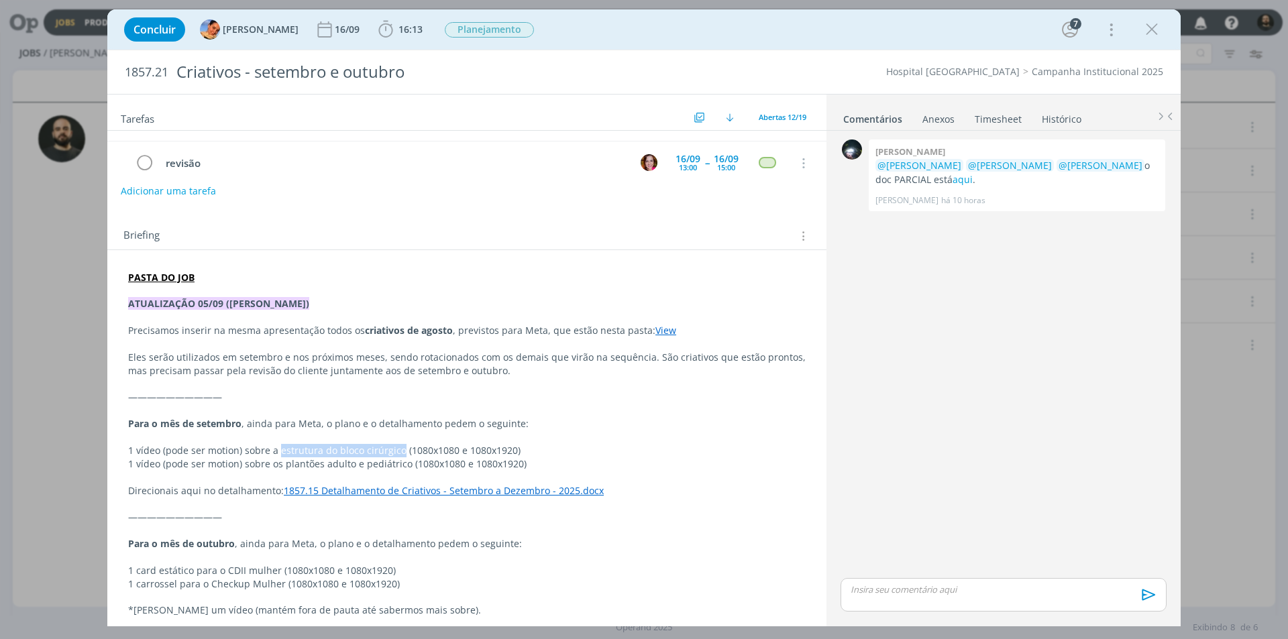
drag, startPoint x: 278, startPoint y: 450, endPoint x: 398, endPoint y: 454, distance: 120.2
click at [398, 454] on p "1 vídeo (pode ser motion) sobre a estrutura do bloco cirúrgico (1080x1080 e 108…" at bounding box center [467, 450] width 678 height 13
copy p "estrutura do bloco cirúrgico"
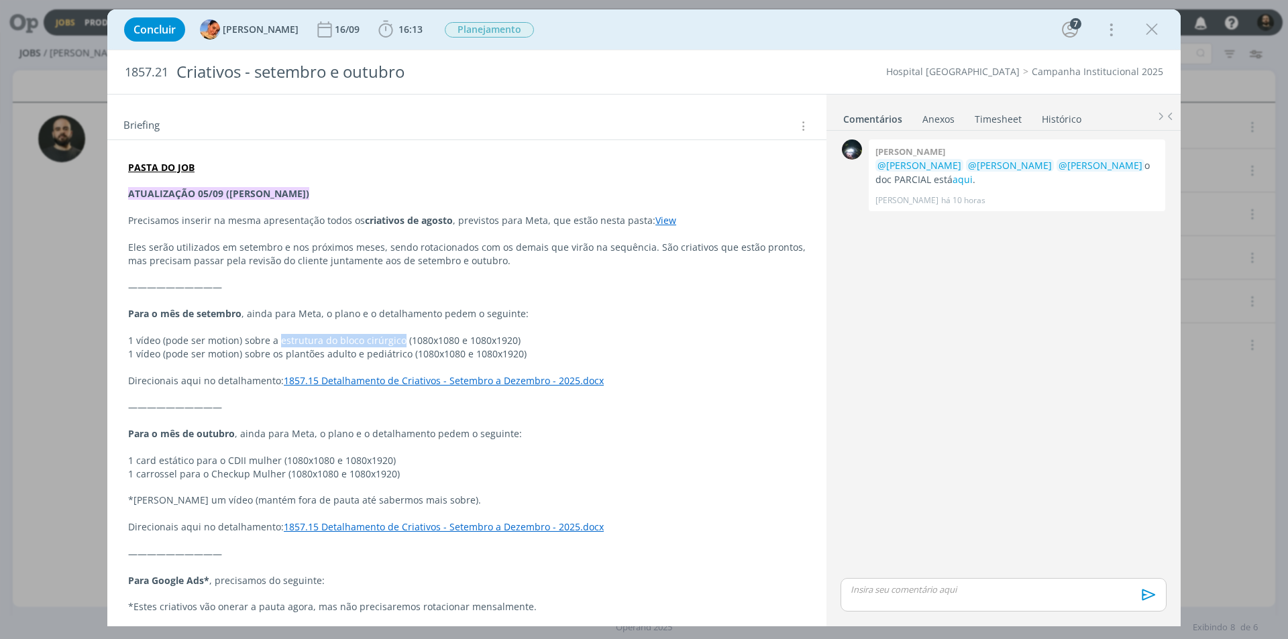
scroll to position [335, 0]
